Goal: Task Accomplishment & Management: Complete application form

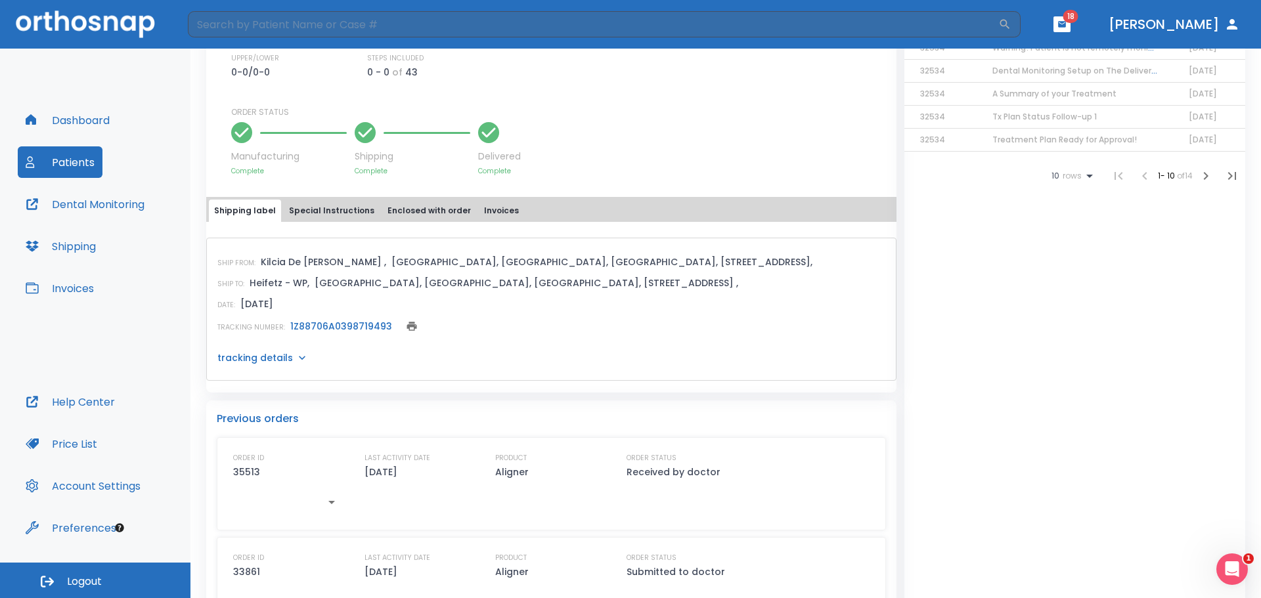
scroll to position [328, 0]
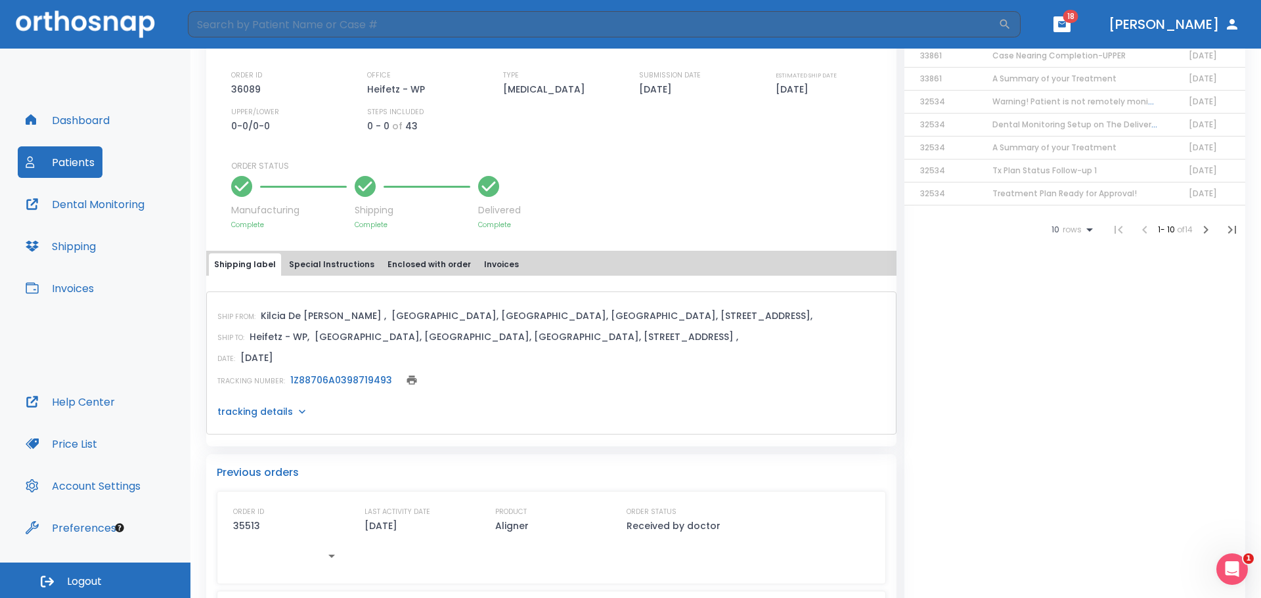
click at [267, 411] on p "tracking details" at bounding box center [255, 411] width 76 height 13
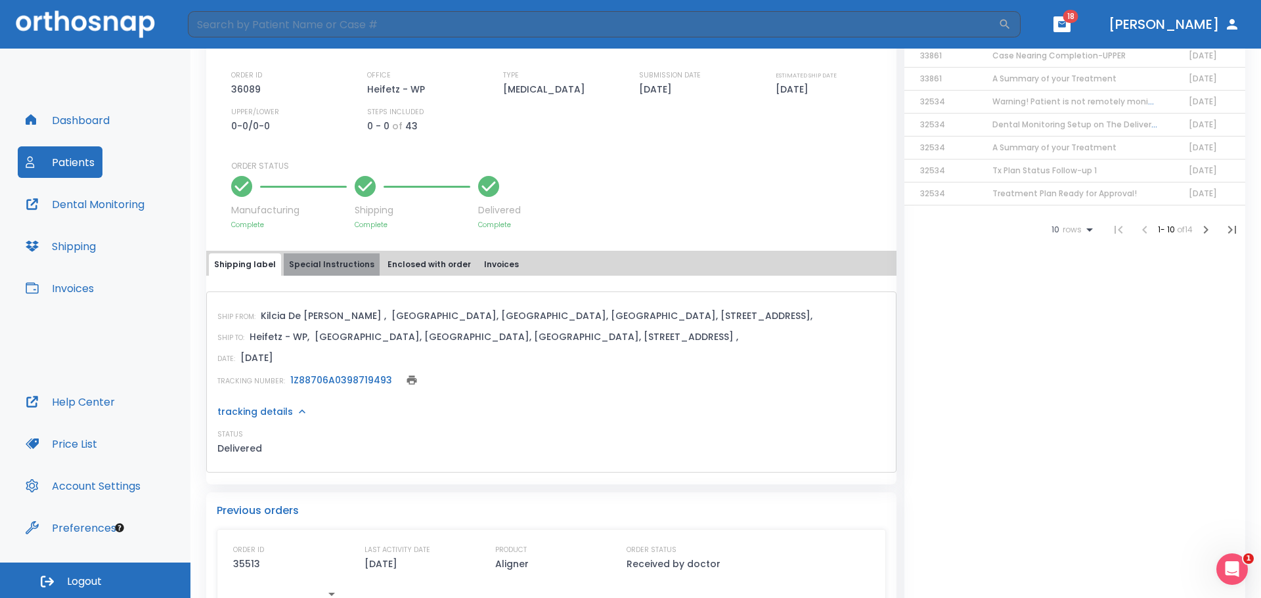
click at [346, 266] on button "Special Instructions" at bounding box center [332, 265] width 96 height 22
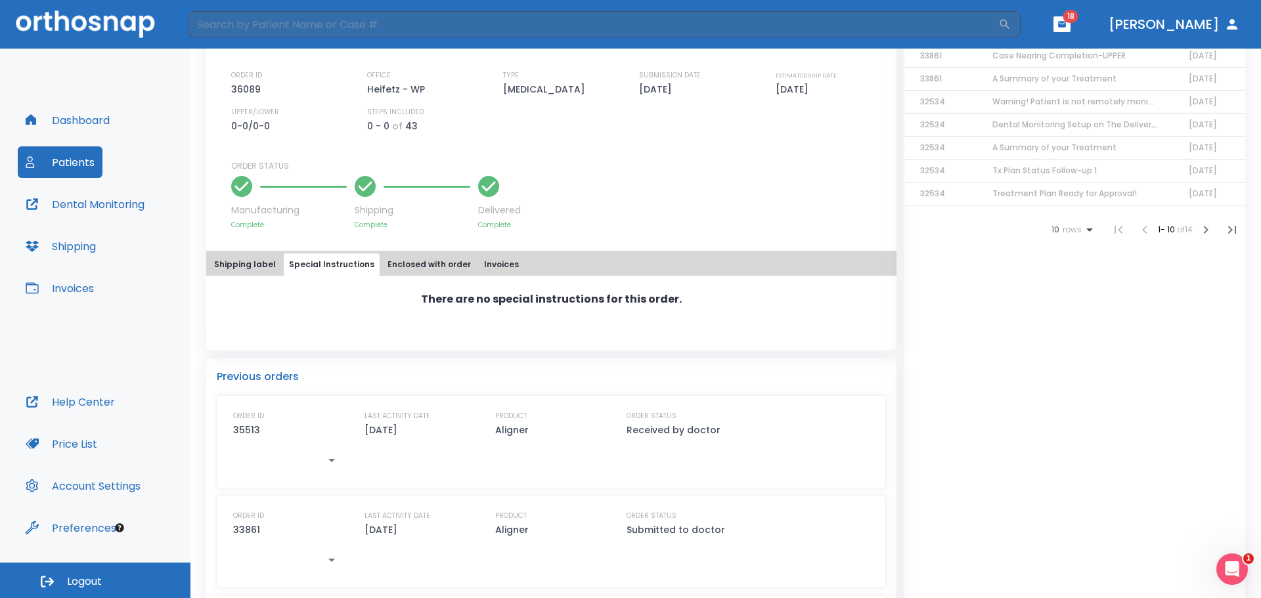
click at [498, 262] on button "Invoices" at bounding box center [501, 265] width 45 height 22
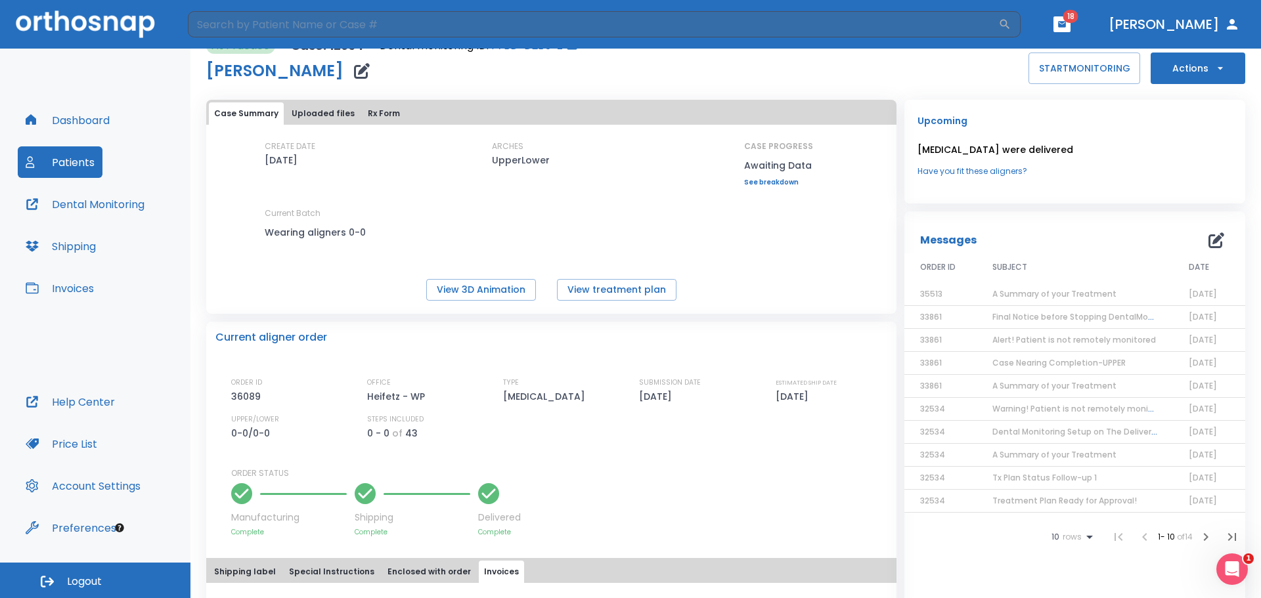
scroll to position [0, 0]
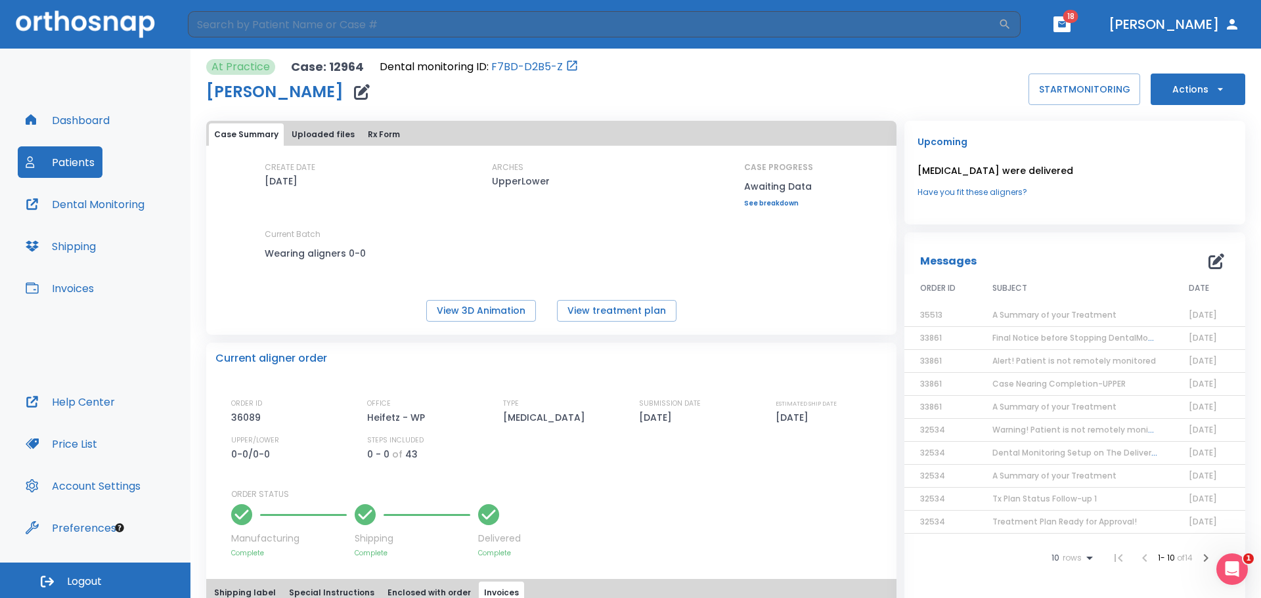
click at [1187, 92] on button "Actions" at bounding box center [1198, 90] width 95 height 32
click at [1196, 195] on p "Order Next Aligners" at bounding box center [1190, 193] width 74 height 12
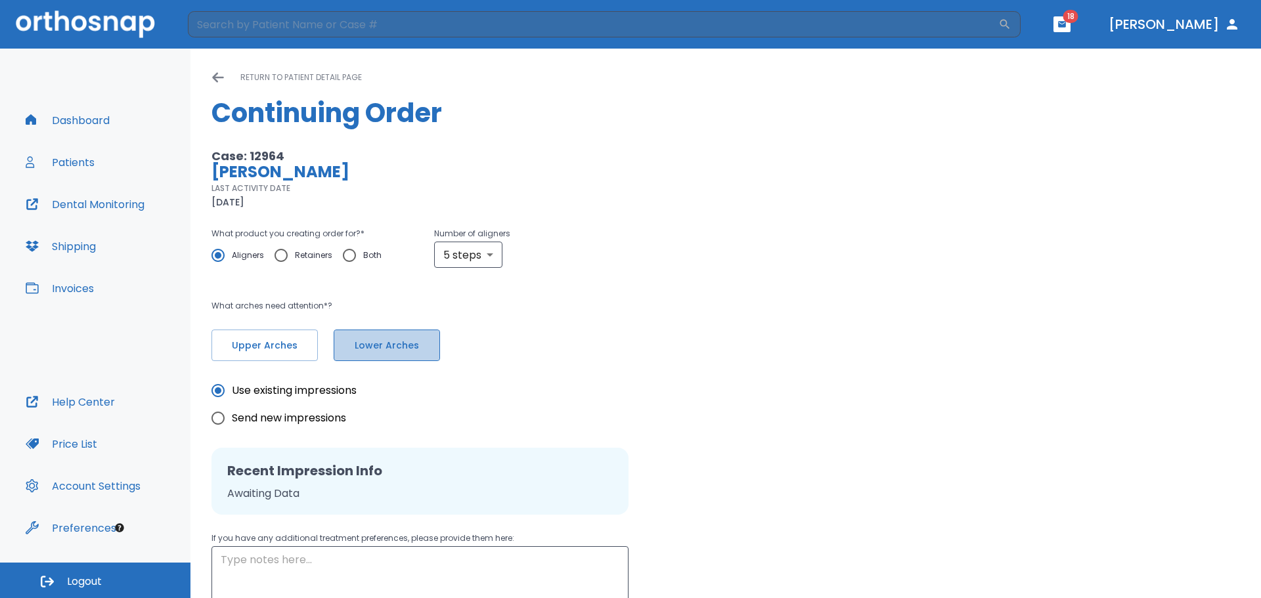
click at [410, 346] on span "Lower Arches" at bounding box center [386, 346] width 79 height 14
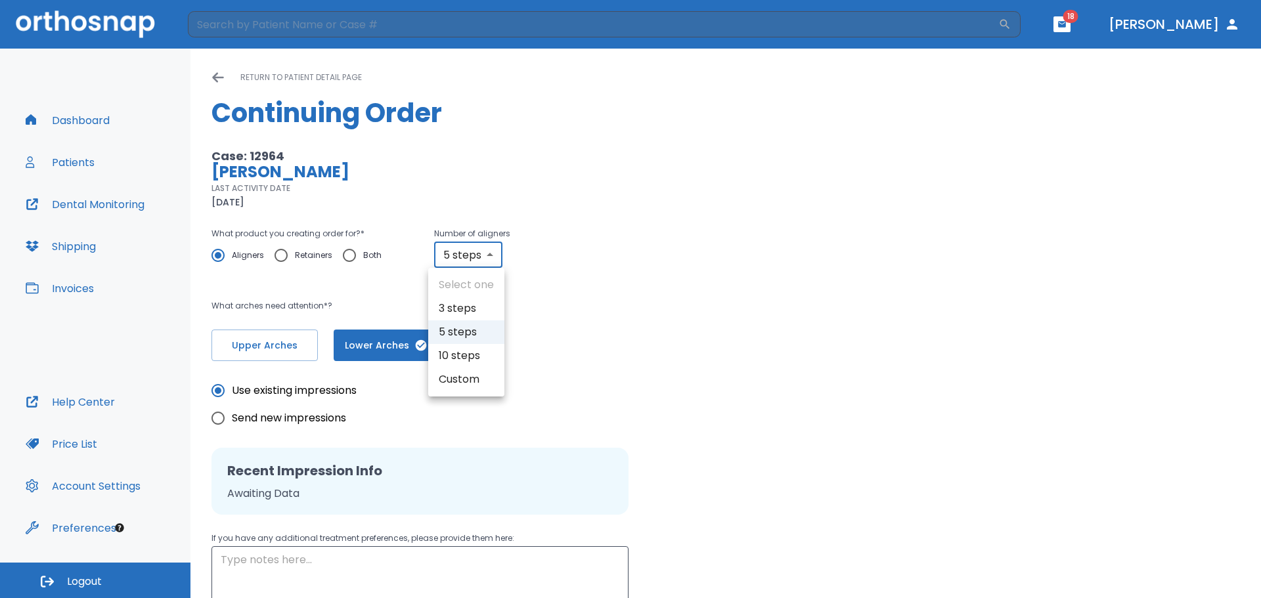
click at [481, 254] on body "​ 18 [PERSON_NAME] Dashboard Patients Dental Monitoring Shipping Invoices Help …" at bounding box center [630, 299] width 1261 height 598
click at [468, 362] on li "10 steps" at bounding box center [466, 356] width 76 height 24
type input "10"
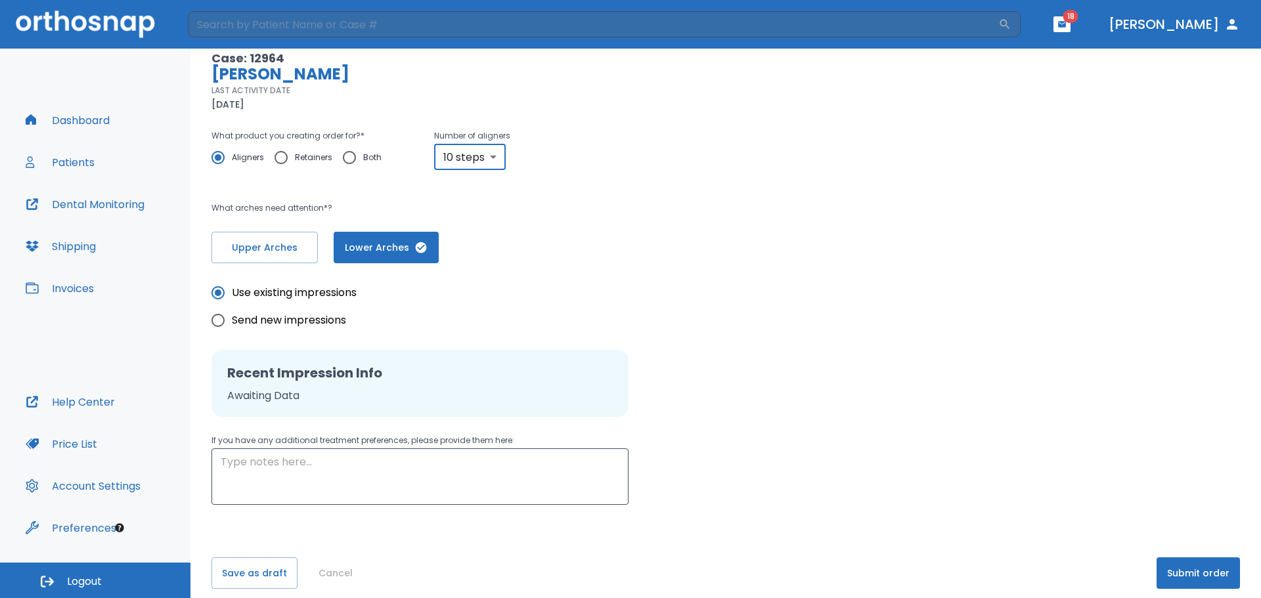
scroll to position [110, 0]
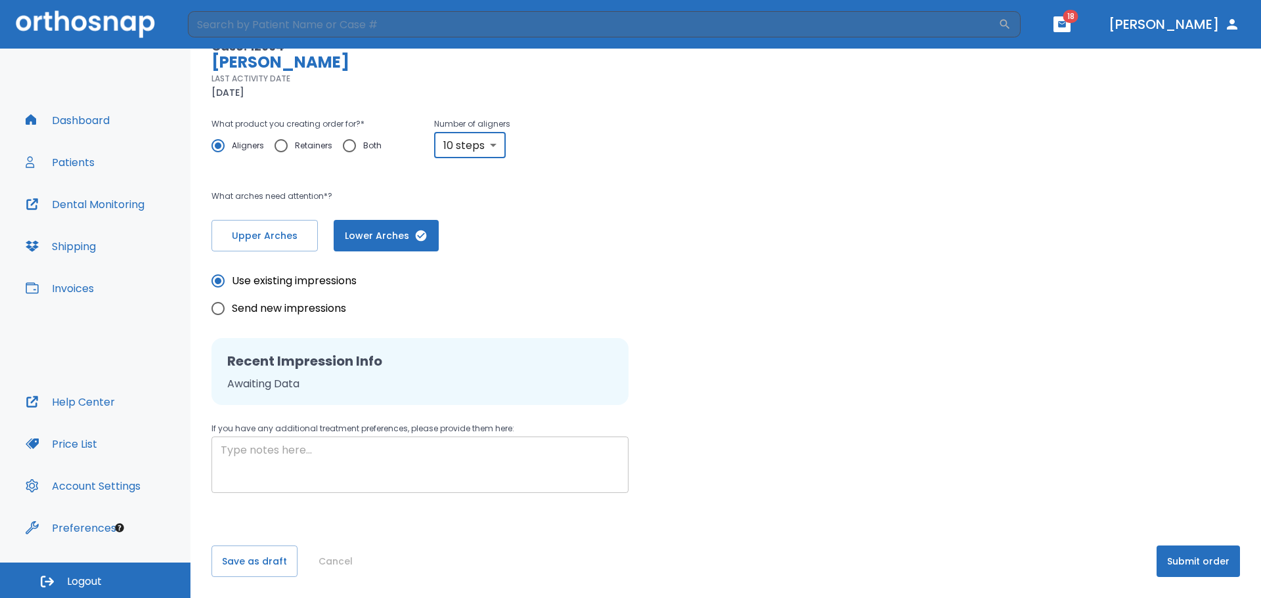
click at [317, 447] on textarea at bounding box center [420, 465] width 399 height 45
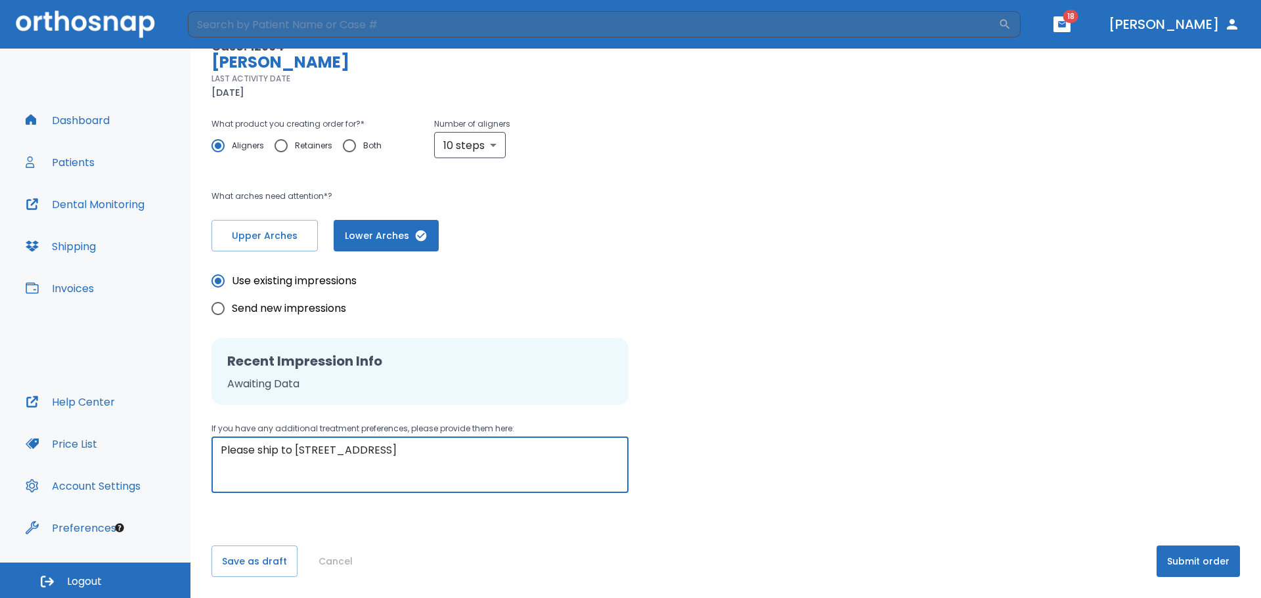
type textarea "Please ship to [STREET_ADDRESS]"
click at [721, 370] on div "Use existing impressions Send new impressions Recent Impression Info Awaiting D…" at bounding box center [726, 373] width 1029 height 242
click at [1174, 562] on button "Submit order" at bounding box center [1198, 562] width 83 height 32
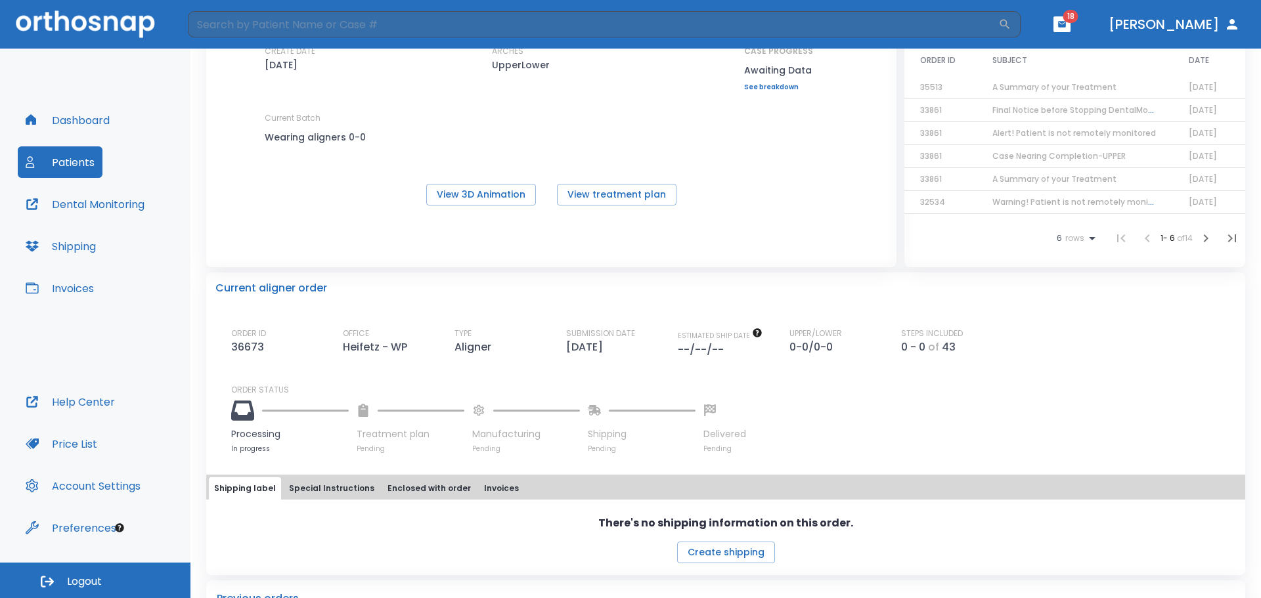
scroll to position [13, 0]
